Goal: Unclear: Browse casually

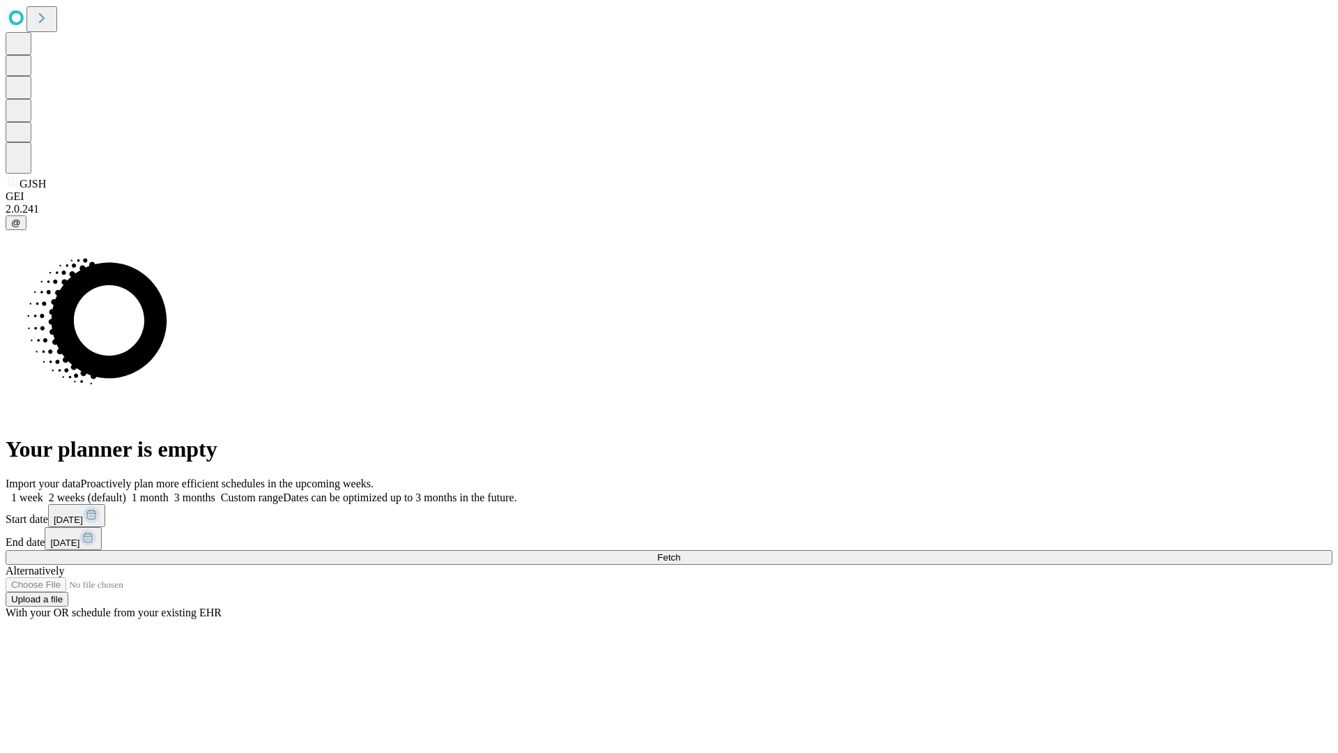
click at [680, 552] on span "Fetch" at bounding box center [668, 557] width 23 height 10
